Goal: Information Seeking & Learning: Learn about a topic

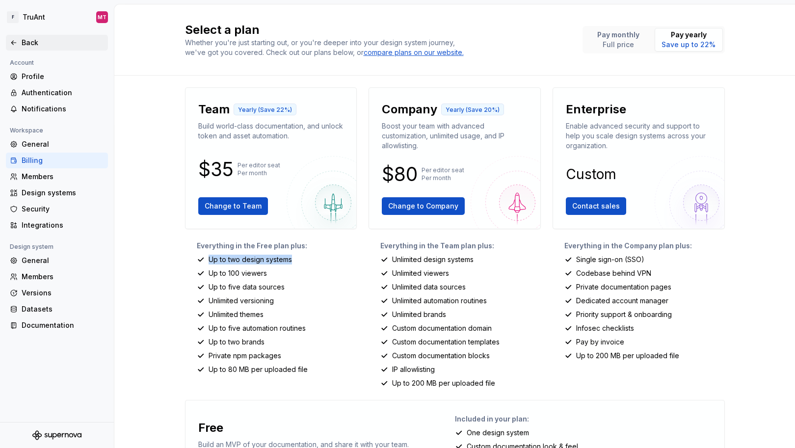
click at [36, 44] on div "Back" at bounding box center [63, 43] width 82 height 10
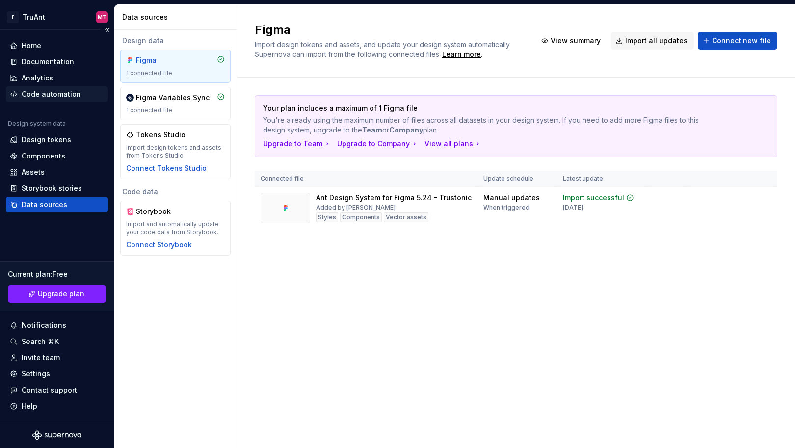
click at [55, 94] on div "Code automation" at bounding box center [51, 94] width 59 height 10
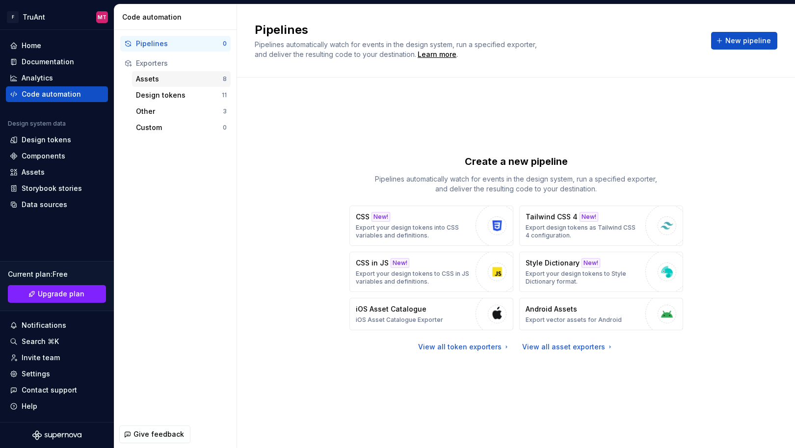
click at [165, 75] on div "Assets" at bounding box center [179, 79] width 87 height 10
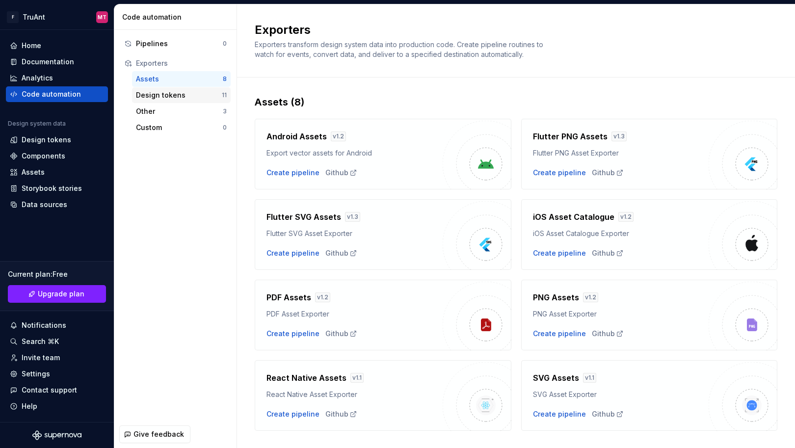
click at [162, 101] on div "Design tokens 11" at bounding box center [181, 95] width 99 height 16
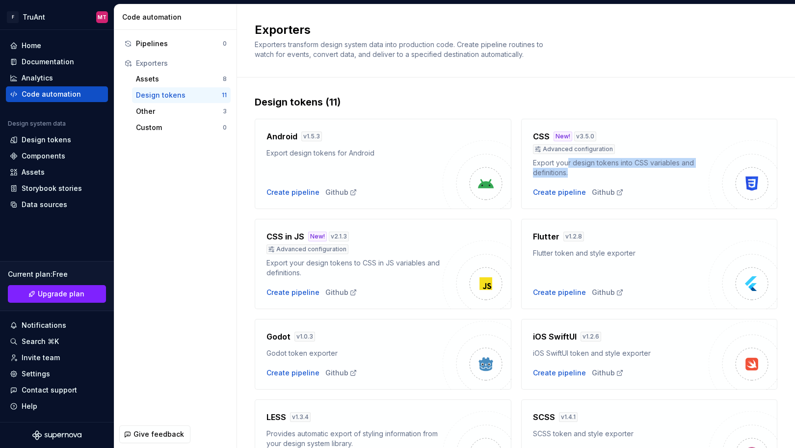
drag, startPoint x: 567, startPoint y: 165, endPoint x: 624, endPoint y: 172, distance: 57.8
click at [624, 172] on div "Export your design tokens into CSS variables and definitions." at bounding box center [621, 168] width 176 height 20
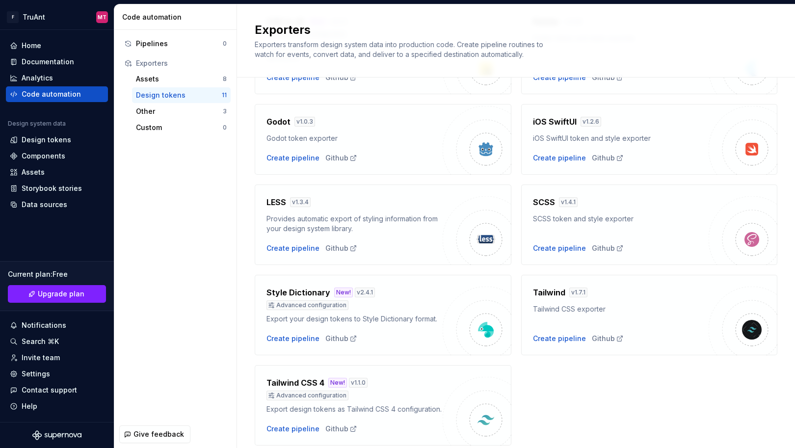
scroll to position [250, 0]
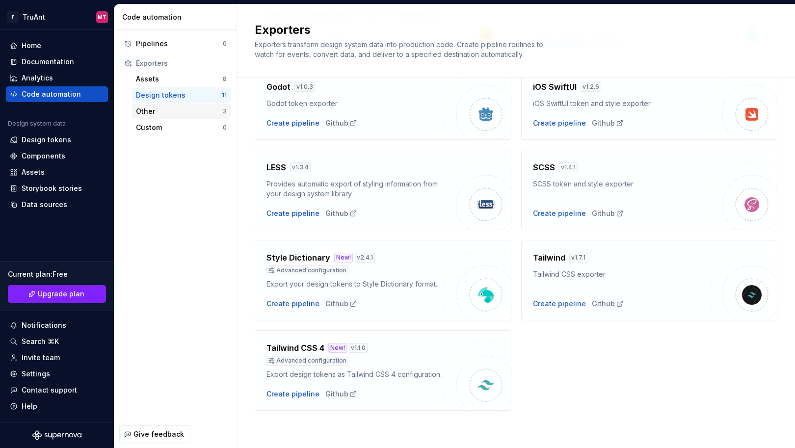
click at [168, 109] on div "Other" at bounding box center [179, 112] width 87 height 10
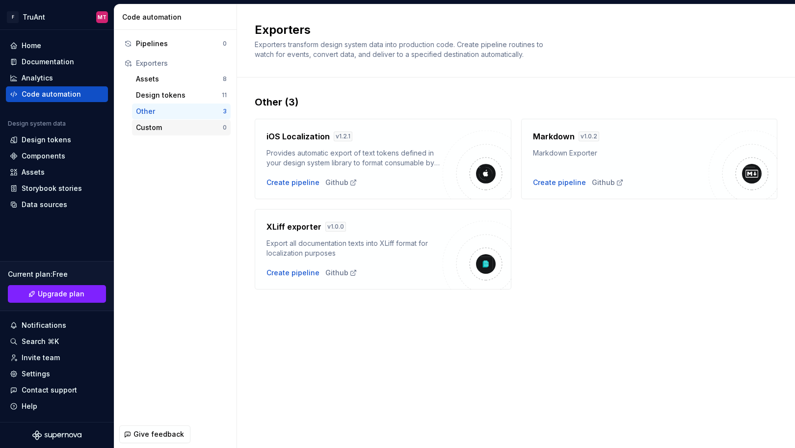
click at [157, 126] on div "Custom" at bounding box center [179, 128] width 87 height 10
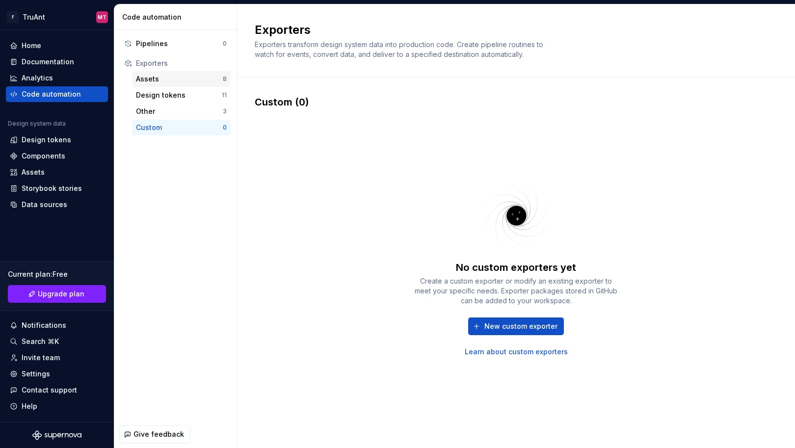
click at [172, 81] on div "Assets" at bounding box center [179, 79] width 87 height 10
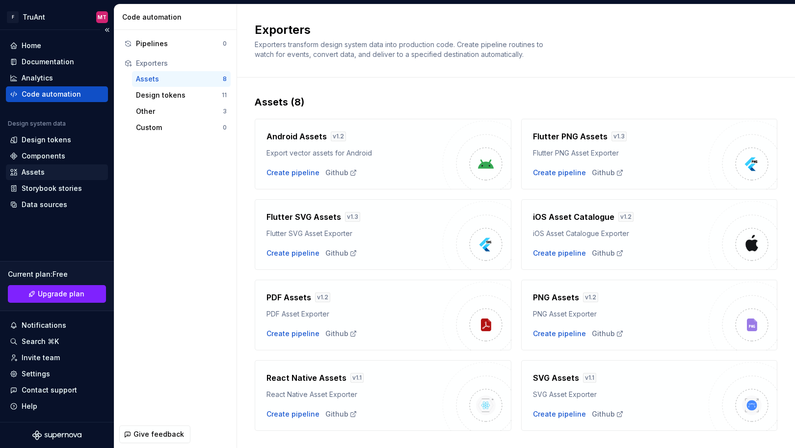
click at [49, 164] on div "Assets" at bounding box center [57, 172] width 102 height 16
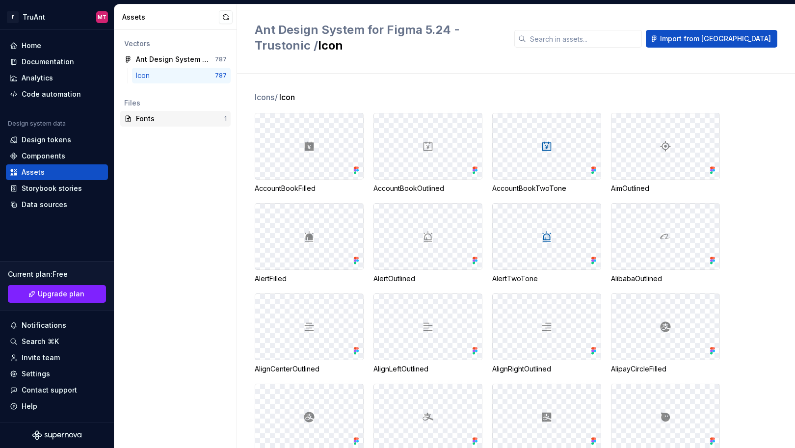
click at [154, 120] on div "Fonts" at bounding box center [180, 119] width 88 height 10
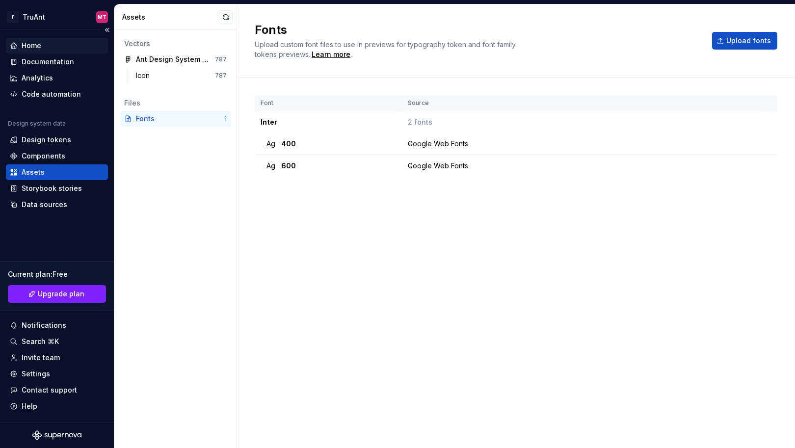
click at [46, 51] on div "Home" at bounding box center [57, 46] width 102 height 16
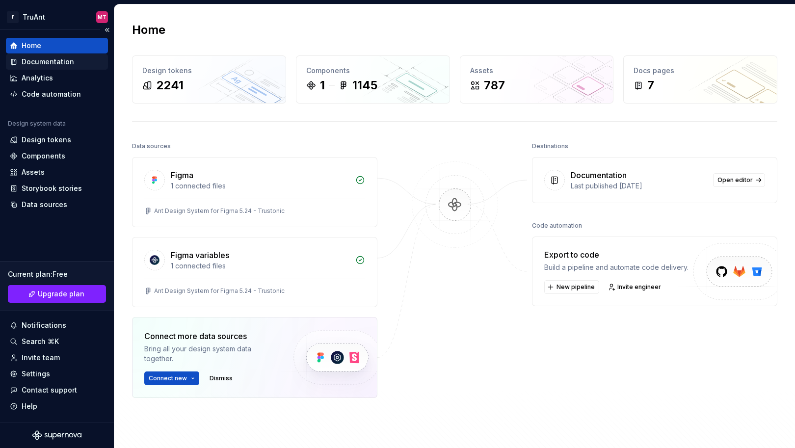
click at [42, 61] on div "Documentation" at bounding box center [48, 62] width 53 height 10
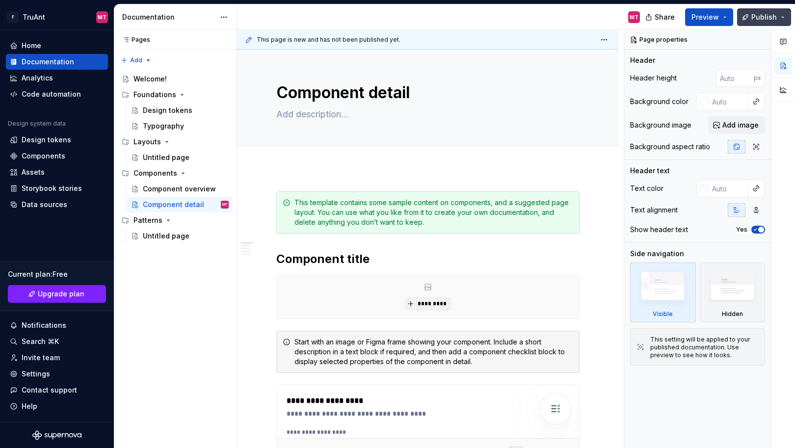
click at [784, 14] on button "Publish" at bounding box center [764, 17] width 54 height 18
click at [727, 19] on button "Preview" at bounding box center [709, 17] width 48 height 18
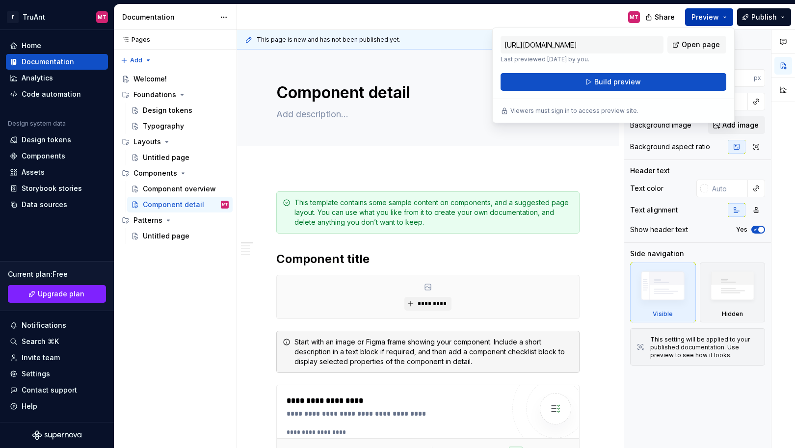
click at [727, 19] on button "Preview" at bounding box center [709, 17] width 48 height 18
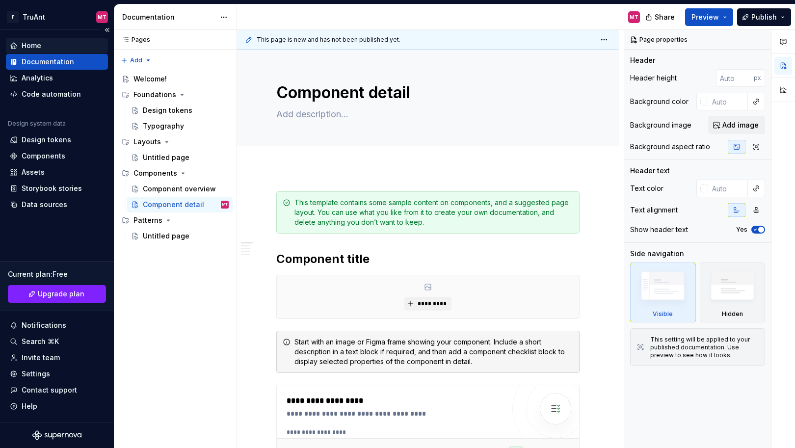
click at [42, 42] on div "Home" at bounding box center [57, 46] width 94 height 10
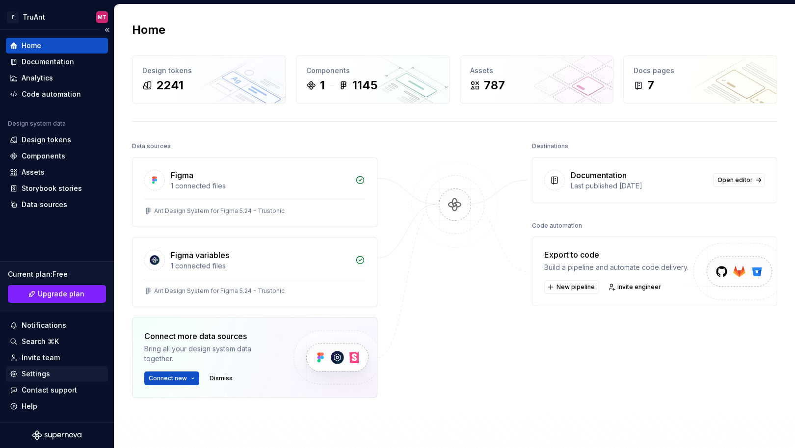
click at [32, 373] on div "Settings" at bounding box center [36, 374] width 28 height 10
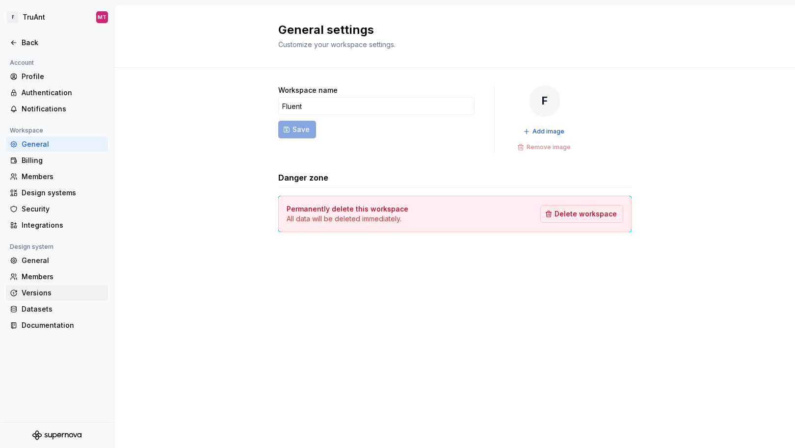
click at [36, 292] on div "Versions" at bounding box center [63, 293] width 82 height 10
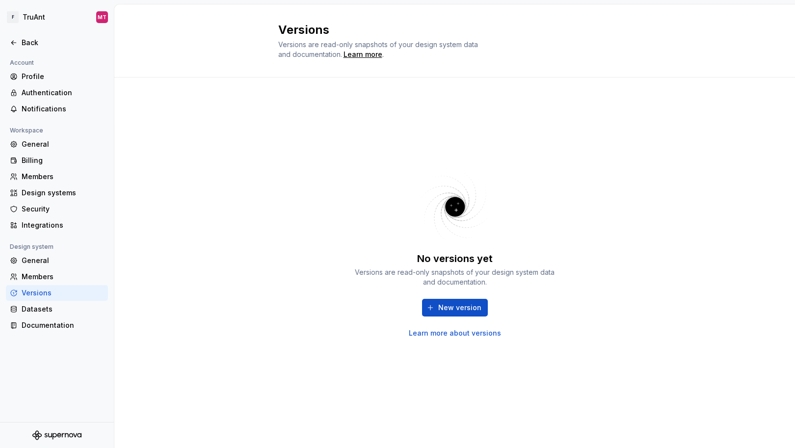
click at [467, 330] on link "Learn more about versions" at bounding box center [455, 333] width 92 height 10
click at [460, 307] on span "New version" at bounding box center [459, 308] width 43 height 10
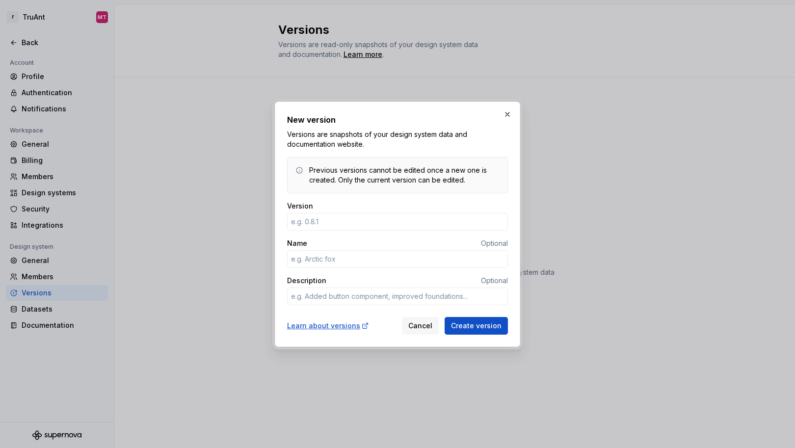
type textarea "*"
type input "0.0.1"
click at [407, 261] on input "Name" at bounding box center [397, 259] width 221 height 18
click at [423, 328] on span "Cancel" at bounding box center [420, 326] width 24 height 10
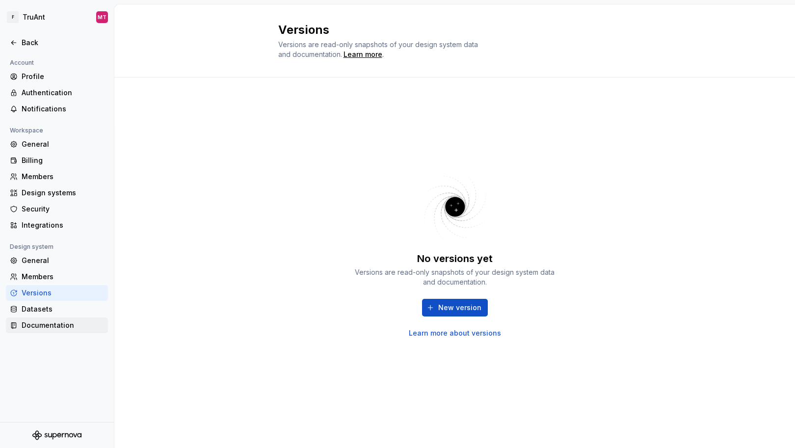
click at [58, 321] on div "Documentation" at bounding box center [63, 326] width 82 height 10
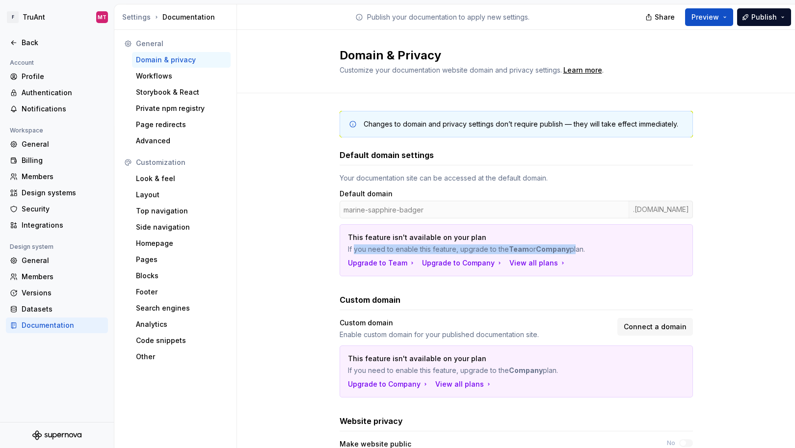
drag, startPoint x: 350, startPoint y: 245, endPoint x: 571, endPoint y: 251, distance: 221.0
click at [571, 251] on p "If you need to enable this feature, upgrade to the Team or Company plan." at bounding box center [482, 249] width 268 height 10
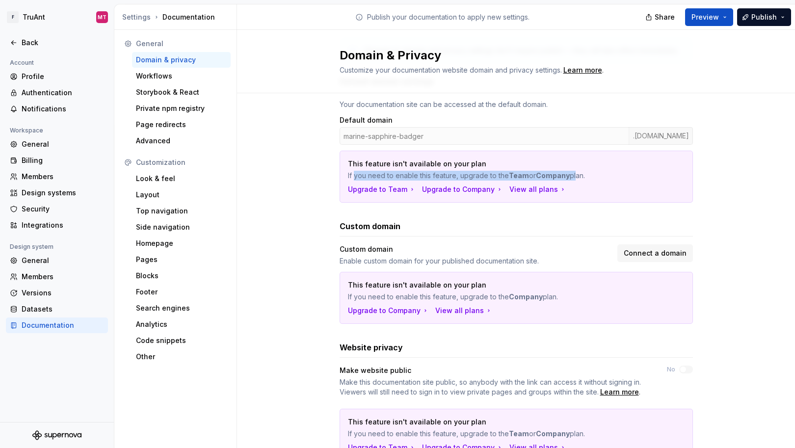
scroll to position [119, 0]
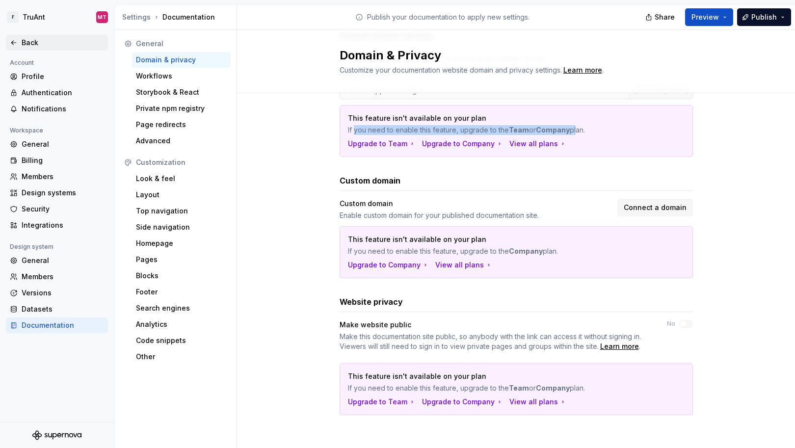
click at [30, 38] on div "Back" at bounding box center [63, 43] width 82 height 10
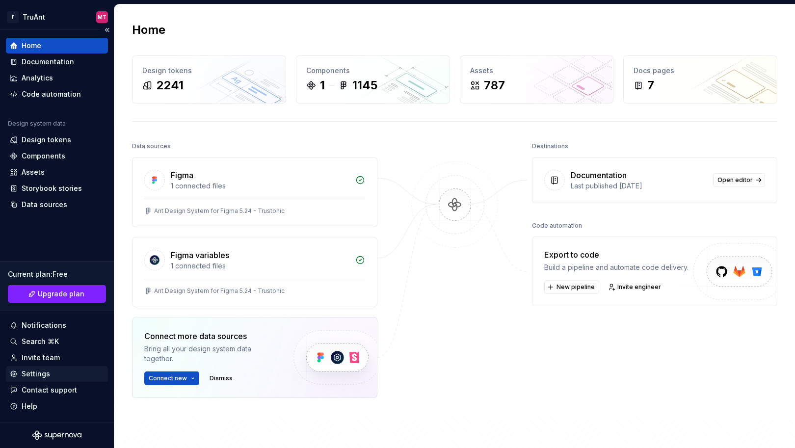
click at [48, 376] on div "Settings" at bounding box center [36, 374] width 28 height 10
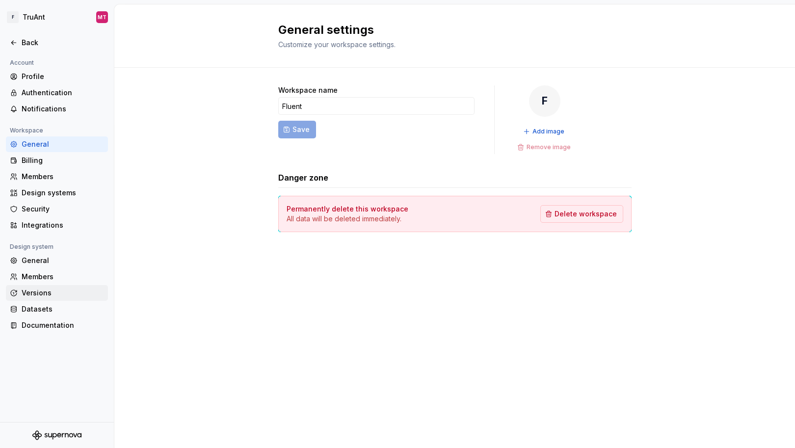
click at [44, 297] on div "Versions" at bounding box center [63, 293] width 82 height 10
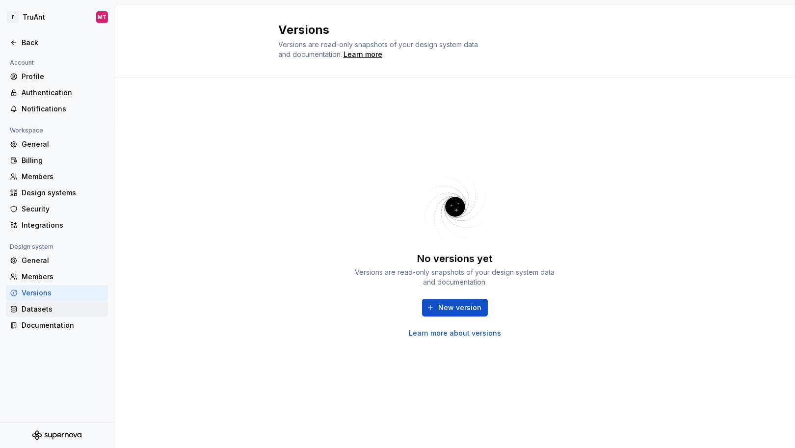
click at [45, 306] on div "Datasets" at bounding box center [63, 309] width 82 height 10
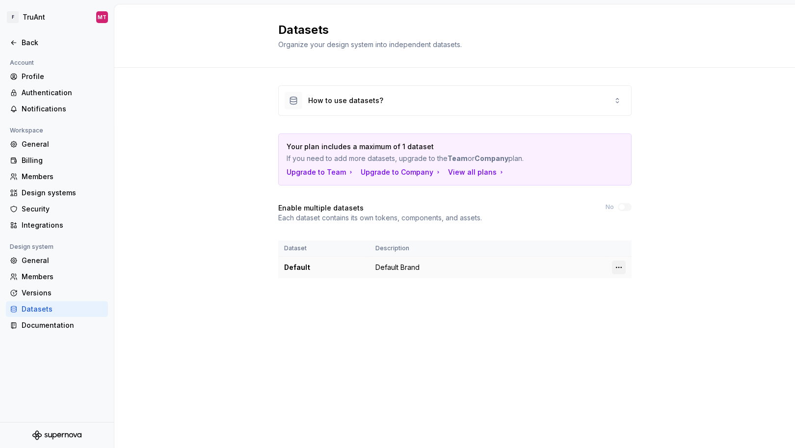
click at [618, 267] on html "F TruAnt MT Back Account Profile Authentication Notifications Workspace General…" at bounding box center [397, 224] width 795 height 448
click at [648, 281] on div "Edit details" at bounding box center [656, 287] width 83 height 16
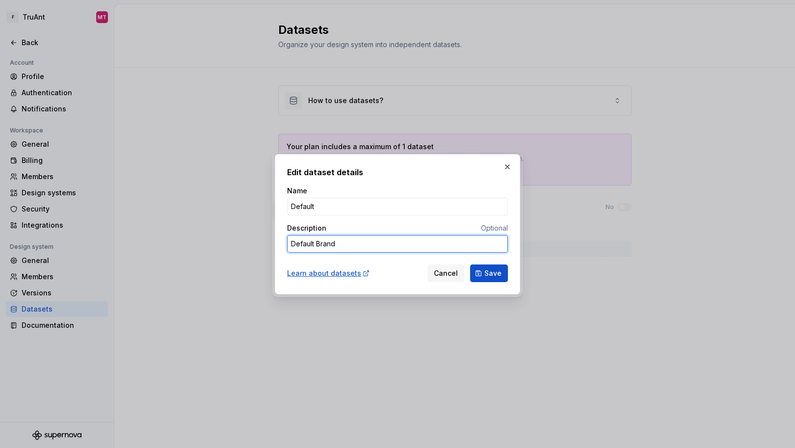
click at [406, 246] on textarea "Default Brand" at bounding box center [397, 244] width 221 height 18
click at [352, 198] on input "Default" at bounding box center [397, 207] width 221 height 18
click at [438, 270] on span "Cancel" at bounding box center [446, 274] width 24 height 10
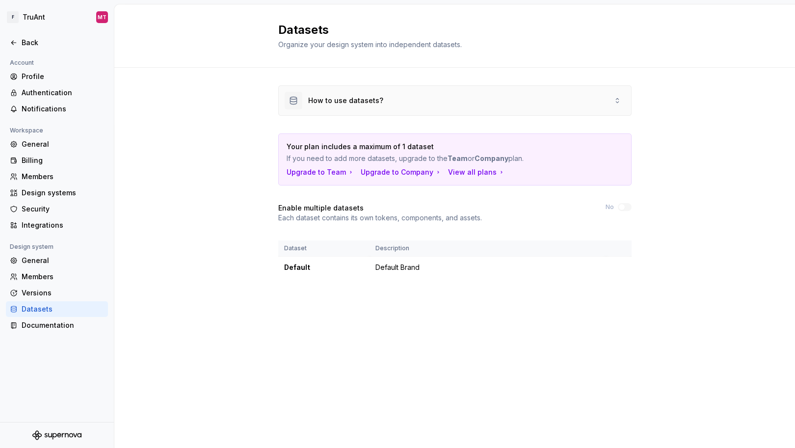
click at [467, 103] on div "How to use datasets?" at bounding box center [455, 100] width 352 height 29
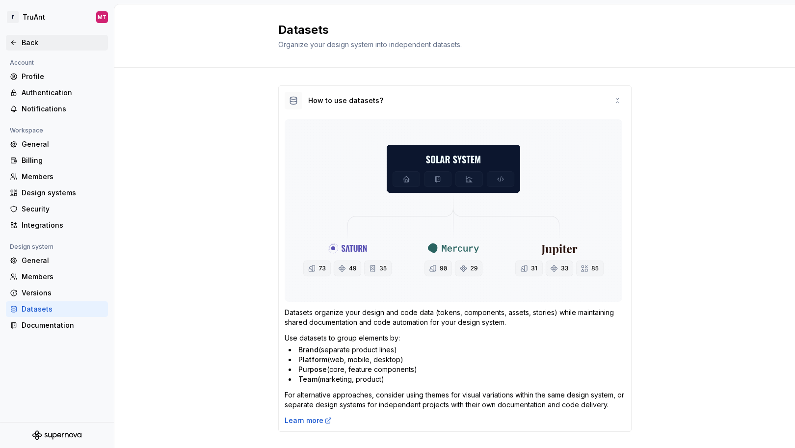
click at [32, 40] on div "Back" at bounding box center [63, 43] width 82 height 10
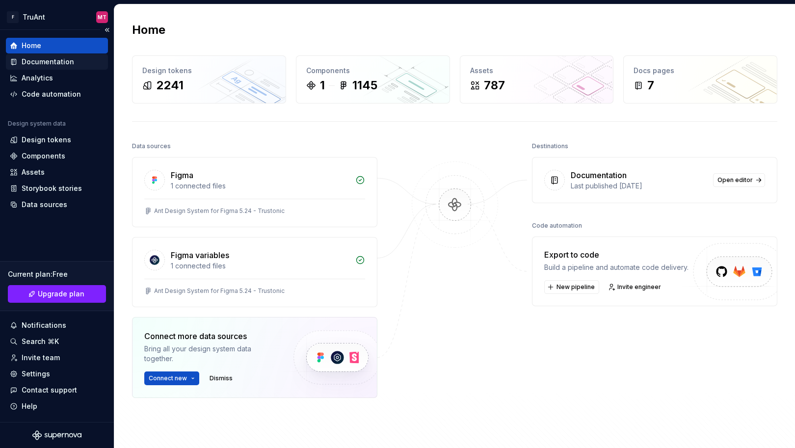
click at [47, 59] on div "Documentation" at bounding box center [48, 62] width 53 height 10
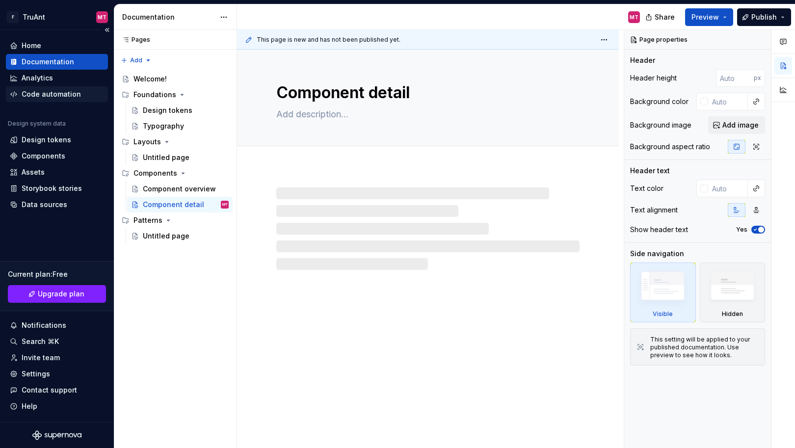
click at [75, 90] on div "Code automation" at bounding box center [51, 94] width 59 height 10
type textarea "*"
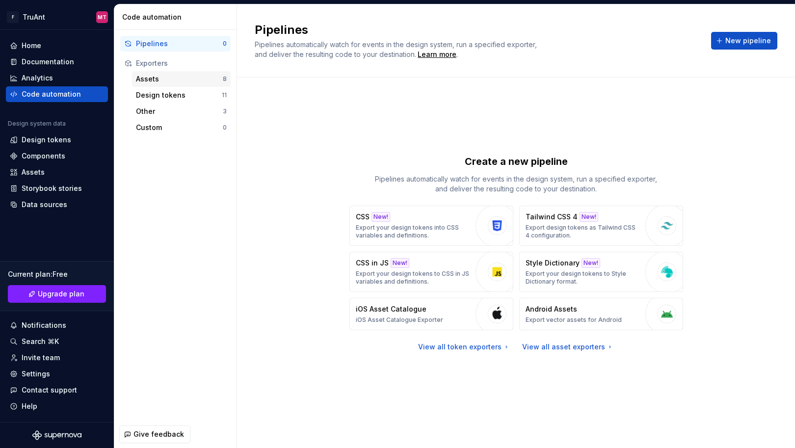
click at [156, 72] on div "Assets 8" at bounding box center [181, 79] width 99 height 16
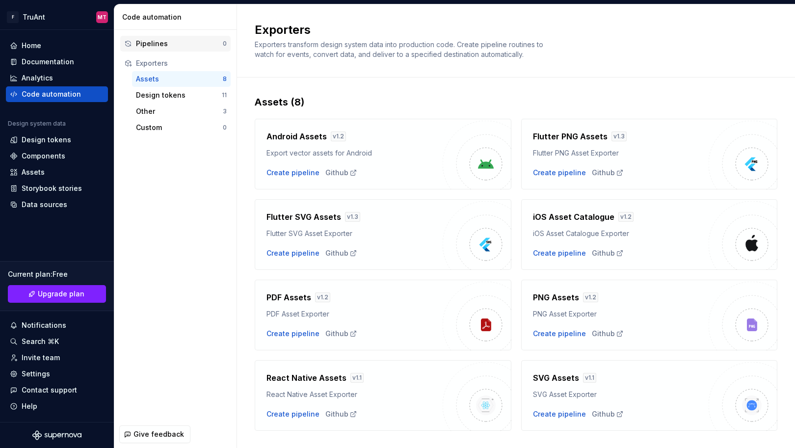
click at [150, 41] on div "Pipelines" at bounding box center [179, 44] width 87 height 10
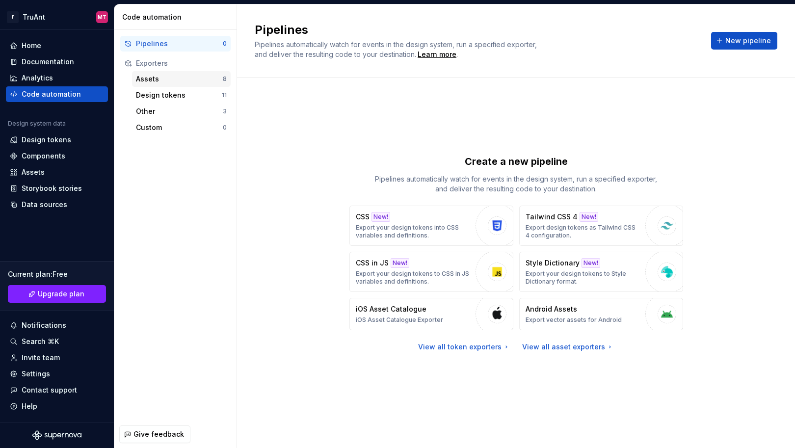
click at [159, 78] on div "Assets" at bounding box center [179, 79] width 87 height 10
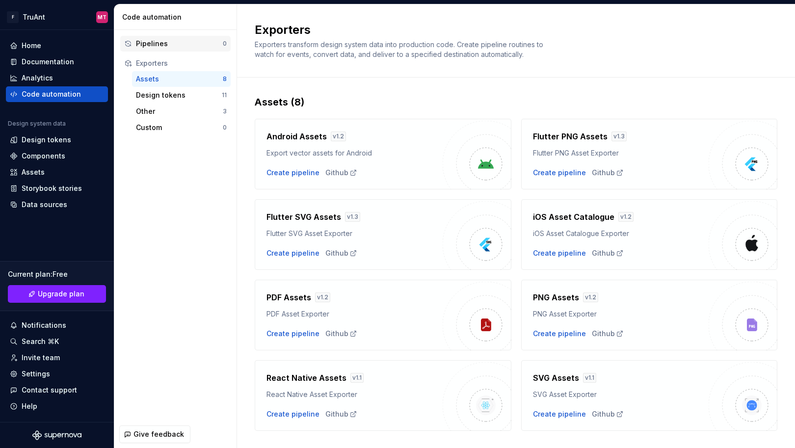
click at [156, 50] on div "Pipelines 0" at bounding box center [175, 44] width 110 height 16
click at [155, 44] on div "Pipelines" at bounding box center [179, 44] width 87 height 10
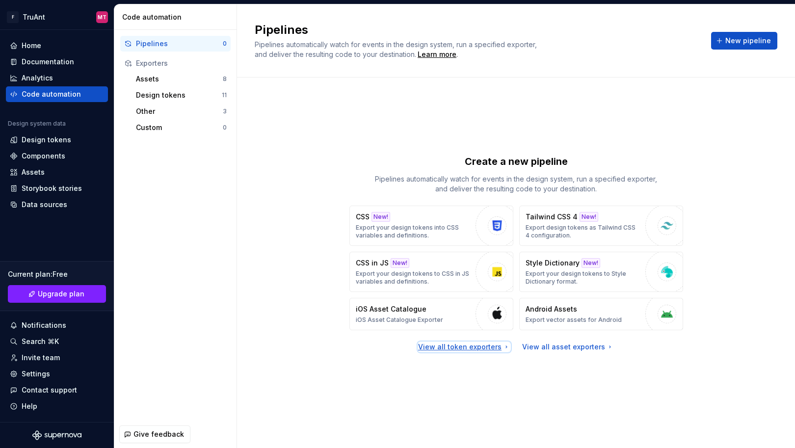
click at [490, 345] on div "View all token exporters" at bounding box center [464, 347] width 92 height 10
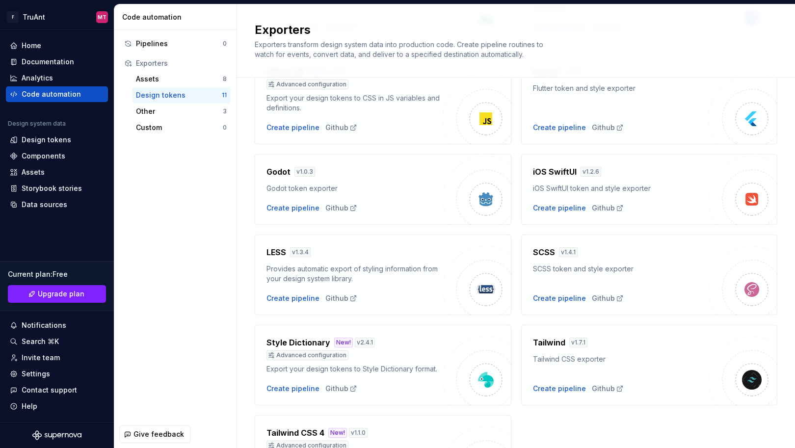
scroll to position [260, 0]
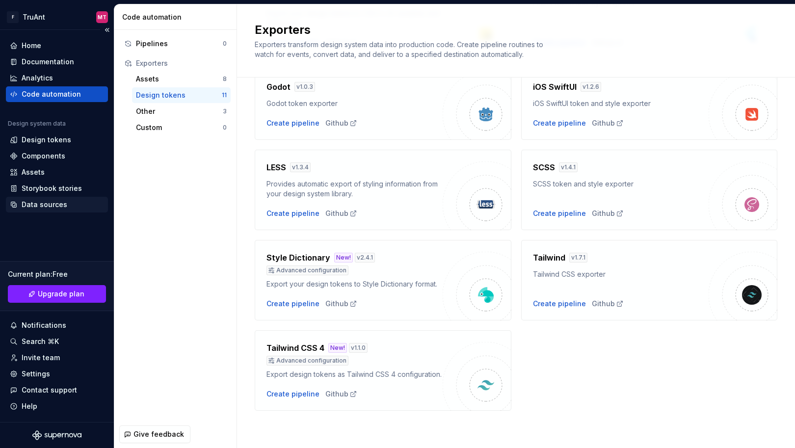
click at [43, 208] on div "Data sources" at bounding box center [45, 205] width 46 height 10
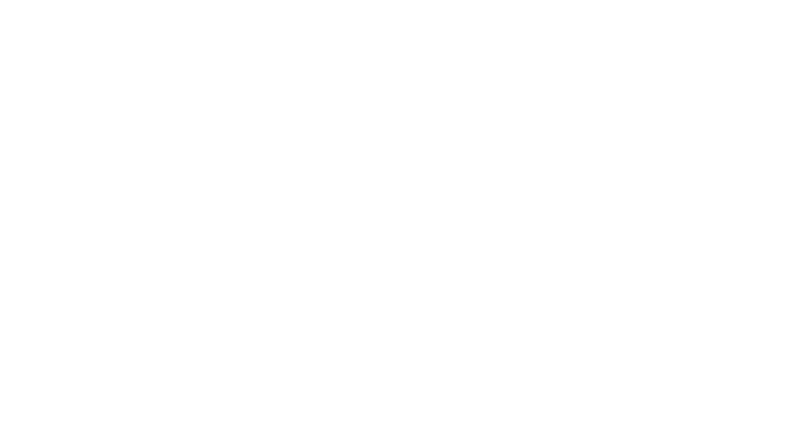
click at [52, 201] on body at bounding box center [397, 224] width 795 height 448
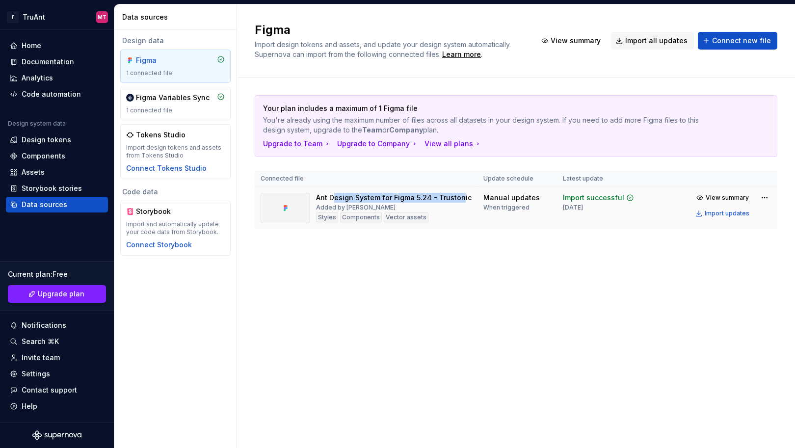
drag, startPoint x: 335, startPoint y: 196, endPoint x: 459, endPoint y: 199, distance: 124.2
click at [459, 199] on div "Ant Design System for Figma 5.24 - Trustonic" at bounding box center [394, 198] width 156 height 10
click at [452, 196] on div "Ant Design System for Figma 5.24 - Trustonic" at bounding box center [394, 198] width 156 height 10
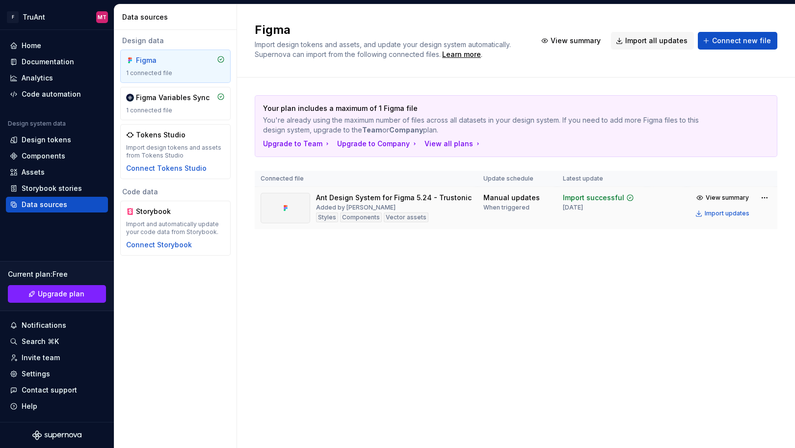
click at [773, 197] on td "View summary Import updates" at bounding box center [732, 205] width 91 height 37
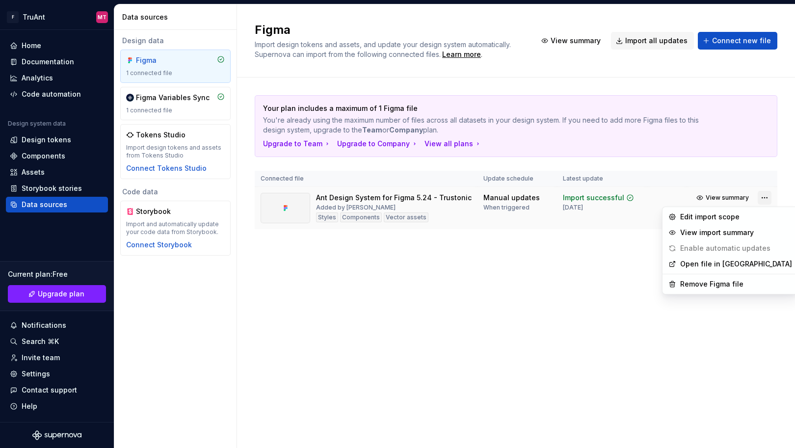
click at [767, 197] on html "F TruAnt MT Home Documentation Analytics Code automation Design system data Des…" at bounding box center [397, 224] width 795 height 448
click at [694, 266] on link "Open file in Figma" at bounding box center [736, 264] width 112 height 10
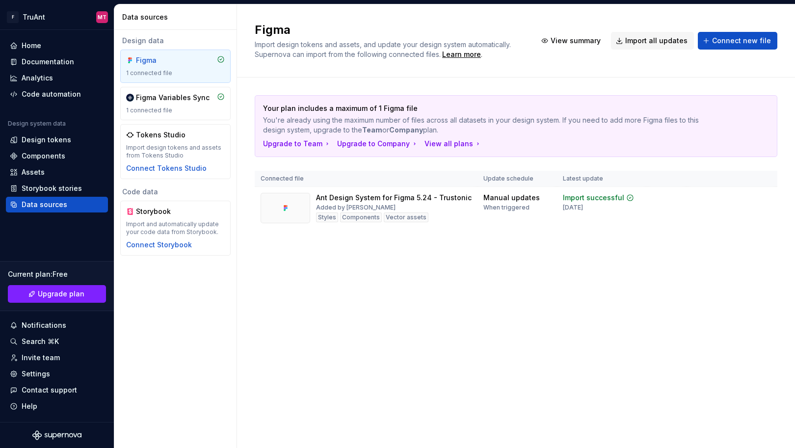
click at [514, 290] on div "Figma Import design tokens and assets, and update your design system automatica…" at bounding box center [516, 226] width 558 height 444
click at [768, 194] on html "F TruAnt MT Home Documentation Analytics Code automation Design system data Des…" at bounding box center [397, 224] width 795 height 448
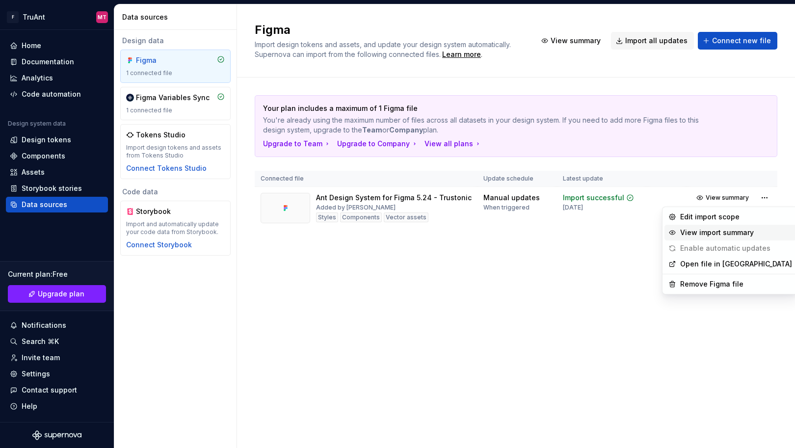
click at [715, 229] on div "View import summary" at bounding box center [736, 233] width 112 height 10
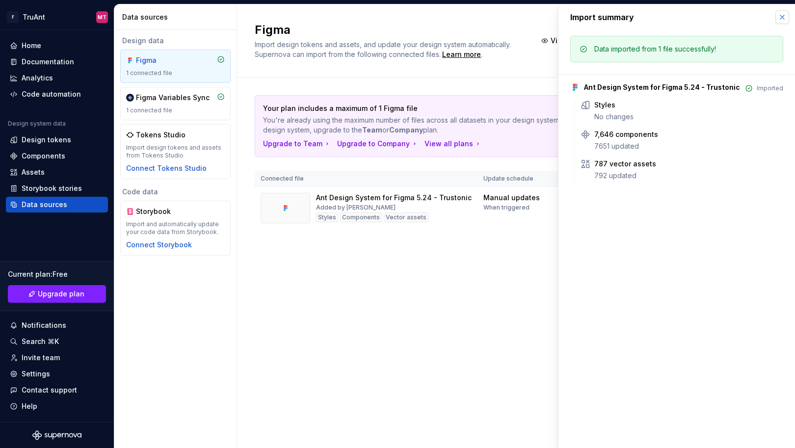
click at [780, 19] on button "button" at bounding box center [783, 17] width 14 height 14
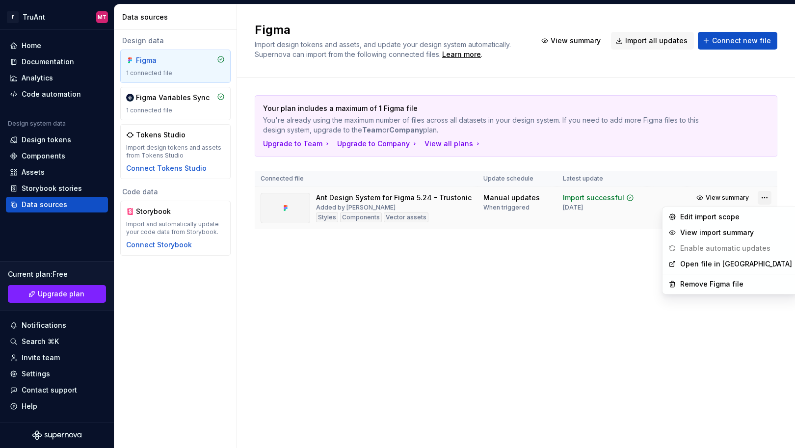
click at [761, 196] on html "F TruAnt MT Home Documentation Analytics Code automation Design system data Des…" at bounding box center [397, 224] width 795 height 448
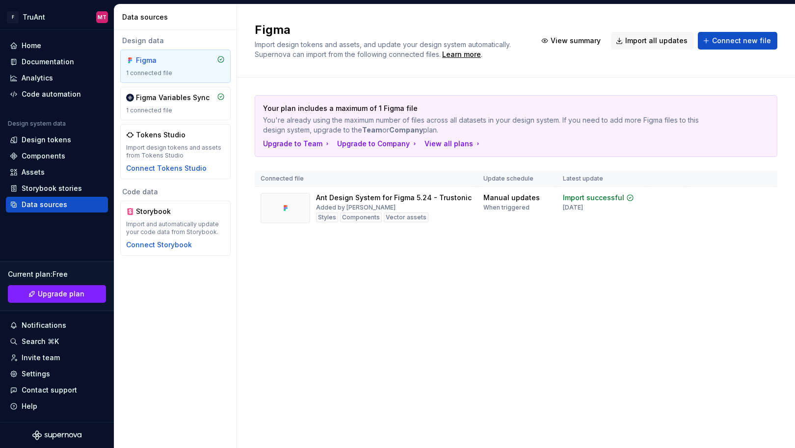
drag, startPoint x: 526, startPoint y: 281, endPoint x: 563, endPoint y: 284, distance: 37.0
click at [526, 281] on html "F TruAnt MT Home Documentation Analytics Code automation Design system data Des…" at bounding box center [397, 224] width 795 height 448
click at [47, 206] on div "Data sources" at bounding box center [45, 205] width 46 height 10
click at [162, 104] on div "Figma Variables Sync 1 connected file" at bounding box center [175, 104] width 99 height 22
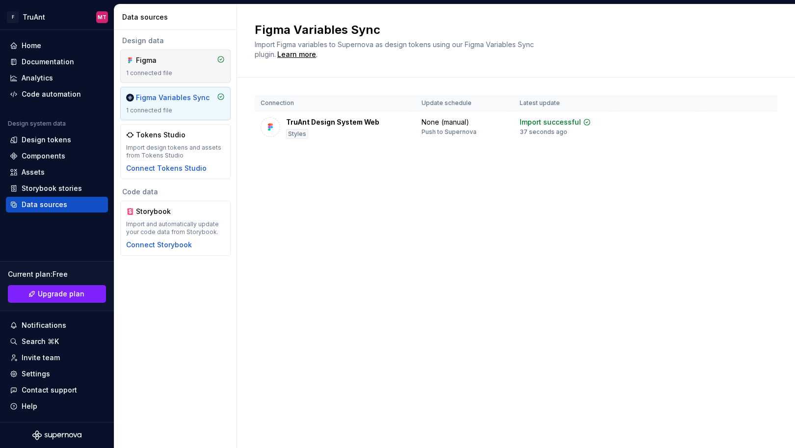
click at [180, 74] on div "1 connected file" at bounding box center [175, 73] width 99 height 8
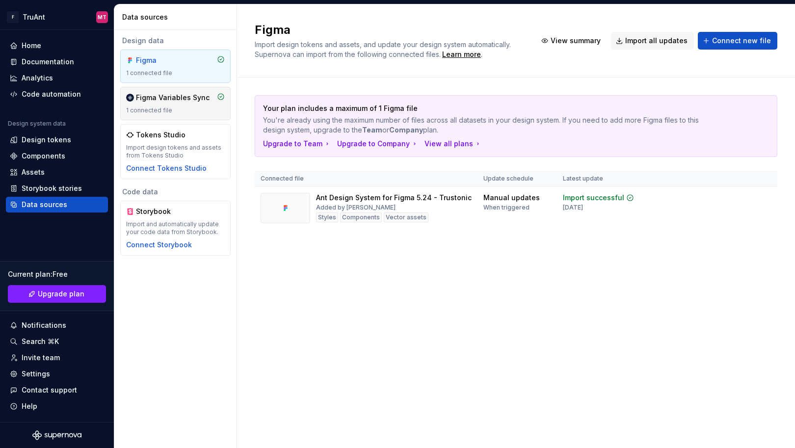
click at [207, 106] on div "Figma Variables Sync 1 connected file" at bounding box center [175, 104] width 99 height 22
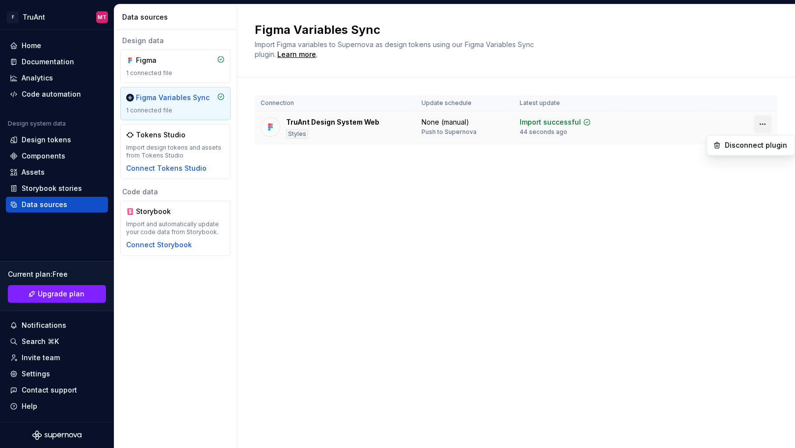
click at [766, 126] on html "F TruAnt MT Home Documentation Analytics Code automation Design system data Des…" at bounding box center [397, 224] width 795 height 448
drag, startPoint x: 562, startPoint y: 188, endPoint x: 568, endPoint y: 188, distance: 5.4
click at [562, 188] on html "F TruAnt MT Home Documentation Analytics Code automation Design system data Des…" at bounding box center [397, 224] width 795 height 448
click at [152, 68] on div "Figma 1 connected file" at bounding box center [175, 66] width 99 height 22
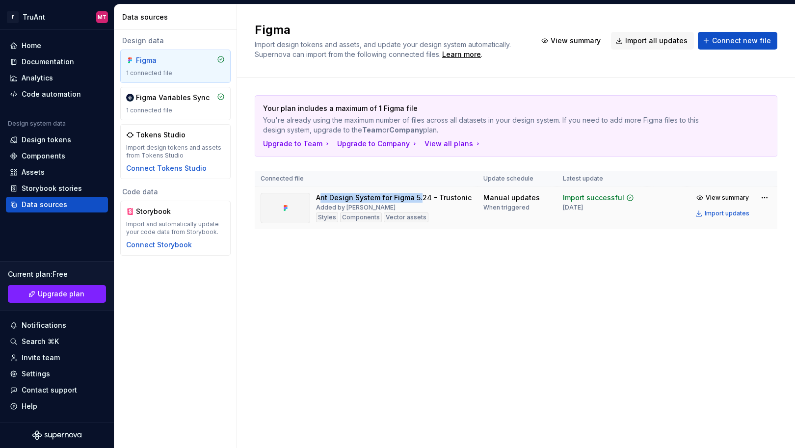
drag, startPoint x: 395, startPoint y: 199, endPoint x: 319, endPoint y: 196, distance: 75.7
click at [319, 196] on div "Ant Design System for Figma 5.24 - Trustonic" at bounding box center [394, 198] width 156 height 10
click at [403, 197] on div "Ant Design System for Figma 5.24 - Trustonic" at bounding box center [394, 198] width 156 height 10
click at [724, 213] on div "Import updates" at bounding box center [727, 214] width 45 height 8
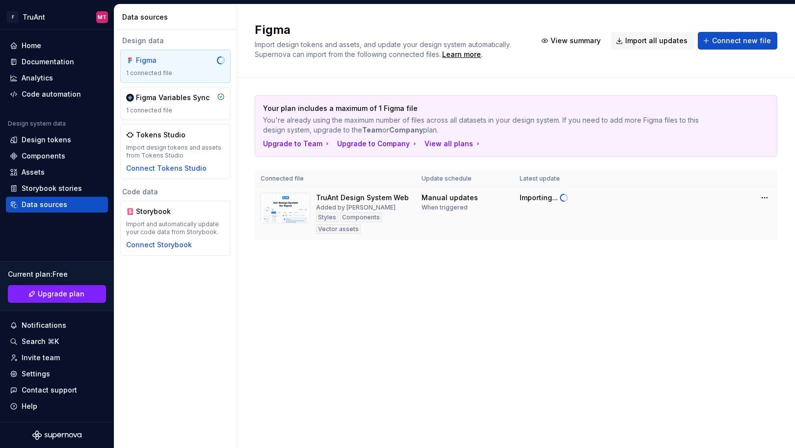
drag, startPoint x: 421, startPoint y: 119, endPoint x: 536, endPoint y: 131, distance: 115.5
click at [536, 131] on p "You're already using the maximum number of files across all datasets in your de…" at bounding box center [481, 125] width 437 height 20
click at [40, 56] on div "Documentation" at bounding box center [57, 62] width 102 height 16
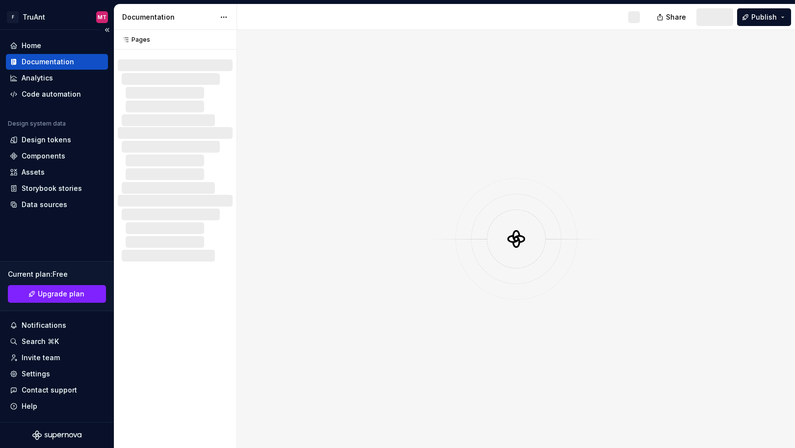
click at [59, 64] on div "Documentation" at bounding box center [48, 62] width 53 height 10
click at [41, 147] on div "Design tokens" at bounding box center [57, 140] width 102 height 16
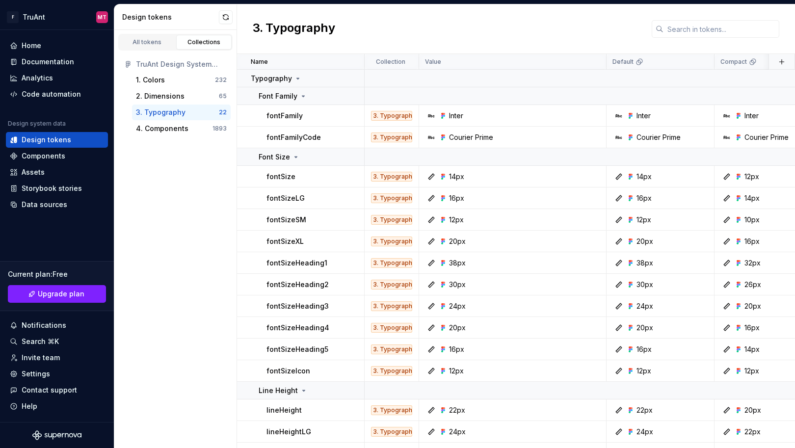
click at [176, 112] on div "3. Typography" at bounding box center [161, 113] width 50 height 10
click at [169, 81] on div "1. Colors" at bounding box center [175, 80] width 79 height 10
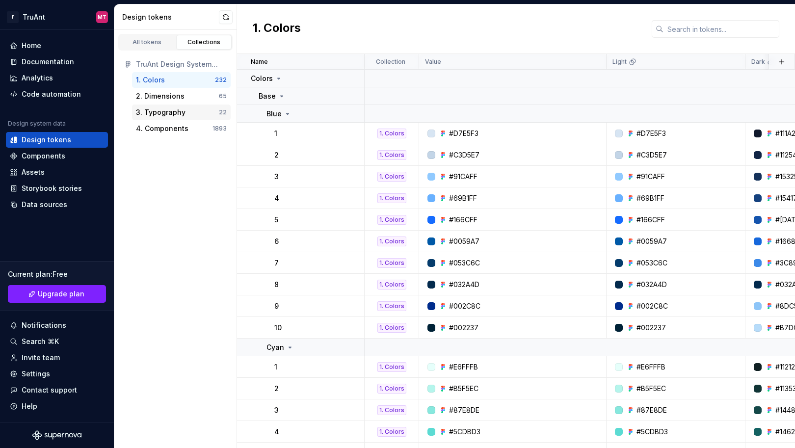
click at [161, 115] on div "3. Typography" at bounding box center [161, 113] width 50 height 10
